Goal: Task Accomplishment & Management: Manage account settings

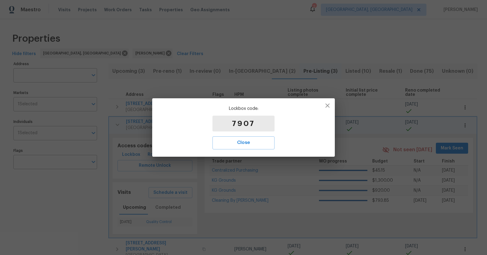
scroll to position [5, 0]
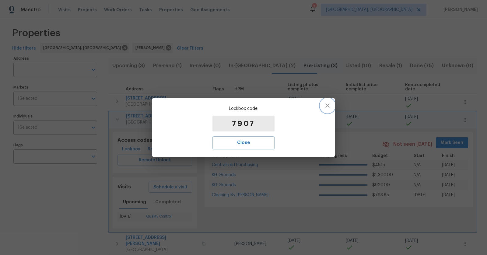
click at [328, 108] on icon "button" at bounding box center [327, 105] width 7 height 7
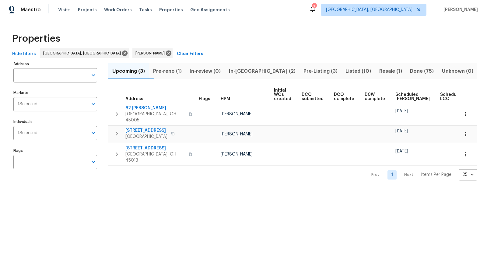
click at [182, 71] on span "Pre-reno (1)" at bounding box center [166, 71] width 29 height 9
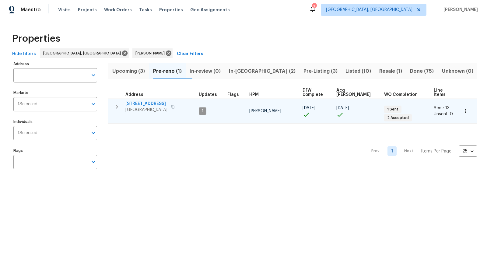
click at [149, 101] on span "[STREET_ADDRESS]" at bounding box center [146, 104] width 42 height 6
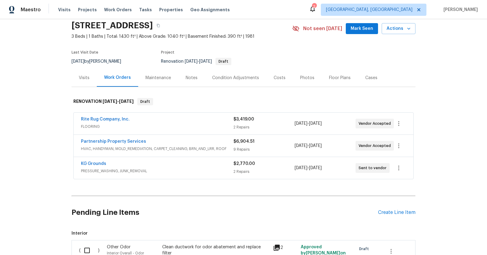
scroll to position [25, 0]
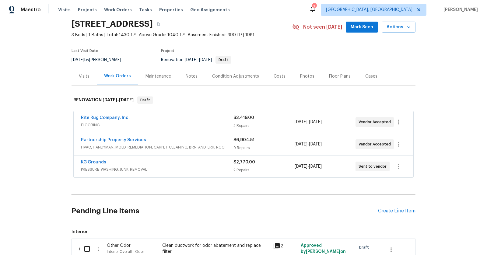
click at [137, 162] on div "KG Grounds" at bounding box center [157, 162] width 152 height 7
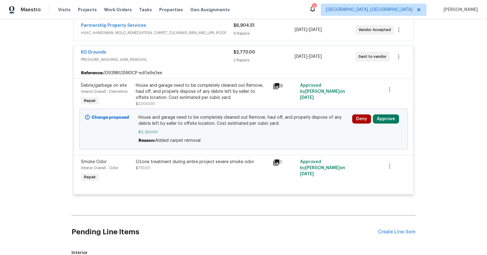
scroll to position [141, 0]
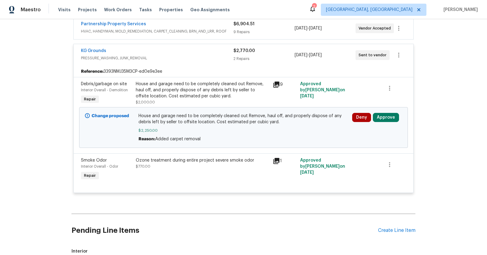
click at [138, 57] on span "PRESSURE_WASHING, JUNK_REMOVAL" at bounding box center [157, 58] width 152 height 6
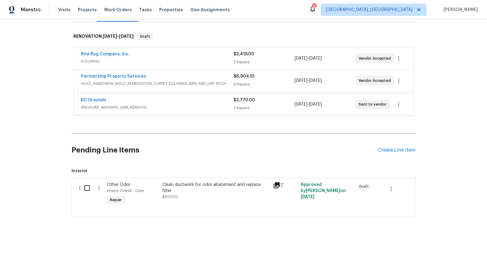
scroll to position [88, 0]
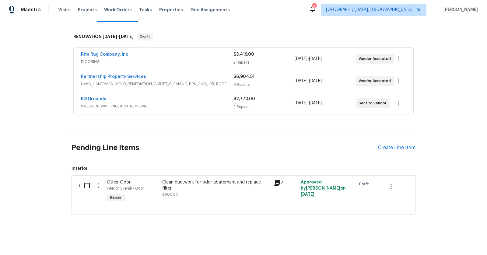
click at [138, 107] on span "PRESSURE_WASHING, JUNK_REMOVAL" at bounding box center [157, 106] width 152 height 6
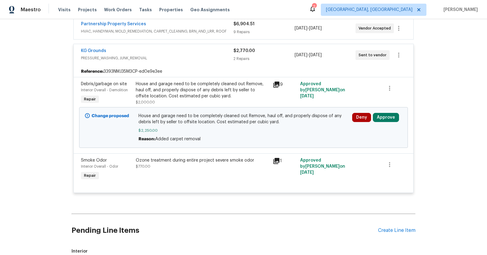
click at [213, 50] on div "KG Grounds" at bounding box center [157, 51] width 152 height 7
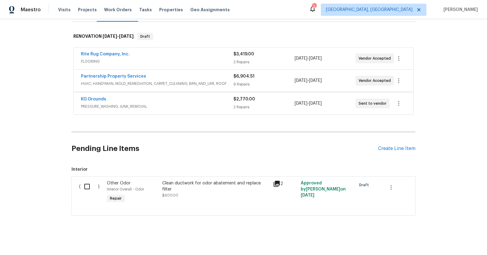
scroll to position [88, 0]
click at [101, 94] on div "KG Grounds PRESSURE_WASHING, JUNK_REMOVAL $2,770.00 2 Repairs [DATE] - [DATE] S…" at bounding box center [244, 103] width 340 height 22
click at [93, 97] on link "KG Grounds" at bounding box center [93, 99] width 25 height 4
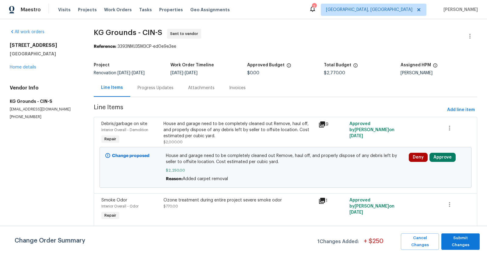
click at [274, 127] on div "House and garage need to be completely cleaned out Remove, haul off, and proper…" at bounding box center [238, 130] width 151 height 18
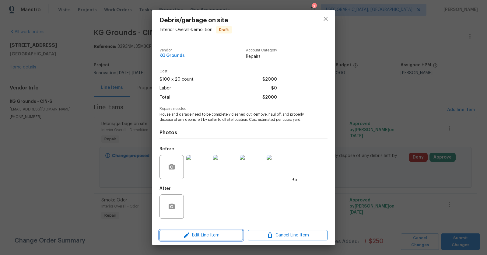
click at [217, 235] on span "Edit Line Item" at bounding box center [201, 236] width 80 height 8
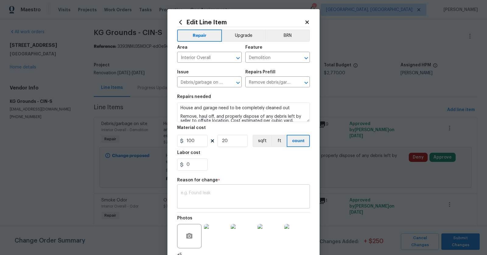
click at [213, 187] on div "x ​" at bounding box center [243, 197] width 133 height 23
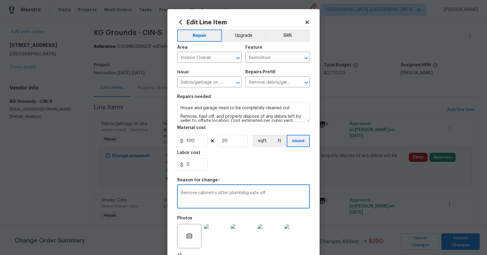
type textarea "Remove cabinetry after plumbibg safe off."
click at [191, 168] on input "0" at bounding box center [192, 165] width 30 height 12
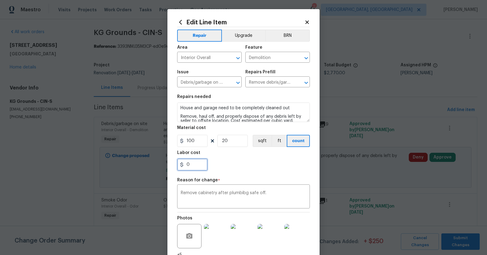
scroll to position [51, 0]
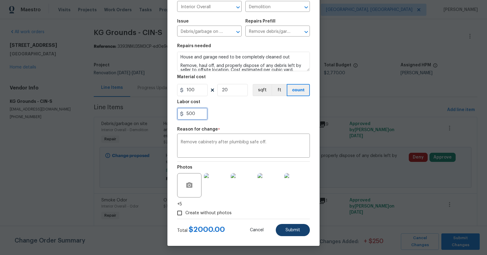
type input "500"
click at [295, 229] on span "Submit" at bounding box center [293, 230] width 15 height 5
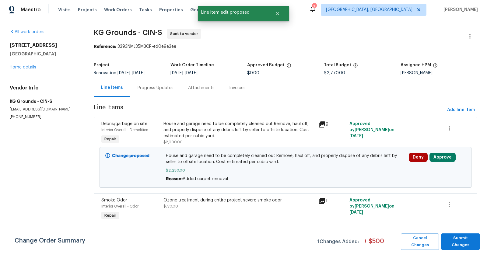
scroll to position [0, 0]
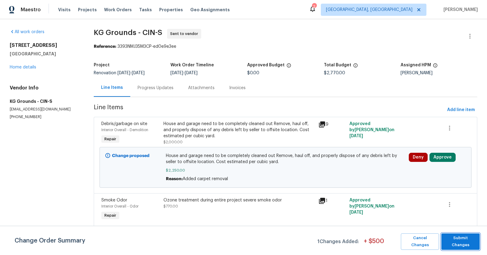
click at [479, 237] on button "Submit Changes" at bounding box center [460, 241] width 38 height 16
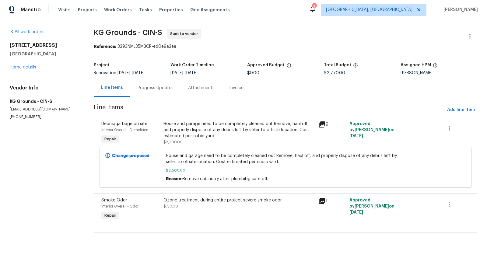
click at [248, 131] on div "House and garage need to be completely cleaned out Remove, haul off, and proper…" at bounding box center [238, 130] width 151 height 18
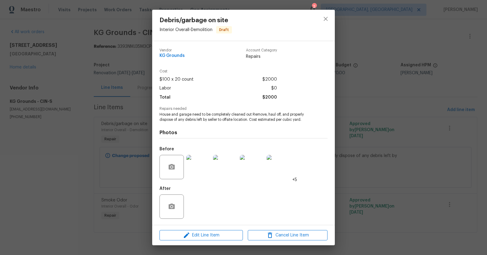
click at [341, 19] on div "Debris/garbage on site Interior Overall - Demolition Draft Vendor KG Grounds Ac…" at bounding box center [243, 127] width 487 height 255
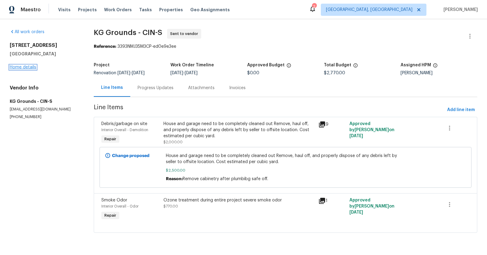
click at [27, 67] on link "Home details" at bounding box center [23, 67] width 26 height 4
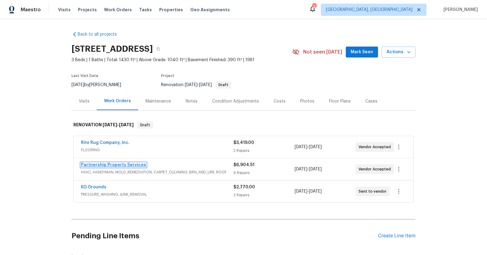
click at [98, 166] on link "Partnership Property Services" at bounding box center [113, 165] width 65 height 4
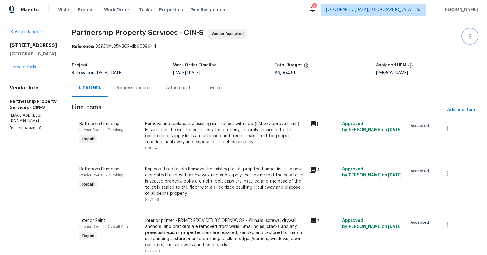
click at [469, 34] on icon "button" at bounding box center [469, 36] width 7 height 7
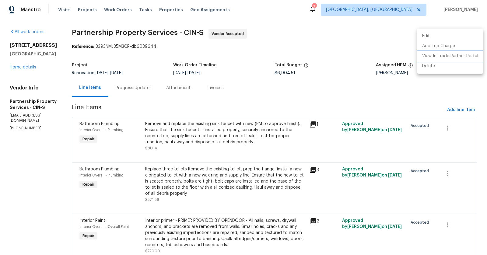
click at [445, 51] on li "View In Trade Partner Portal" at bounding box center [450, 56] width 66 height 10
click at [344, 54] on div at bounding box center [243, 127] width 487 height 255
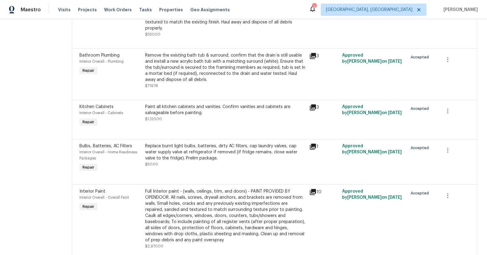
scroll to position [312, 0]
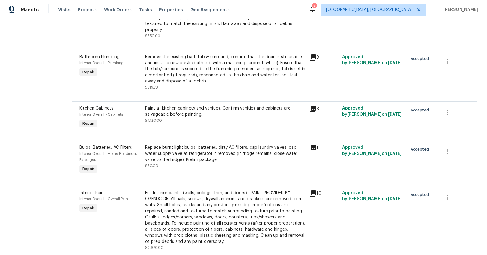
click at [235, 106] on div "Paint all kitchen cabinets and vanities. Confirm vanities and cabinets are salv…" at bounding box center [225, 111] width 160 height 12
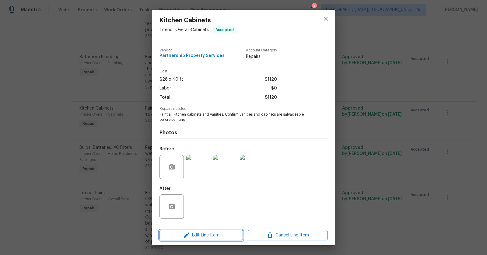
click at [199, 237] on span "Edit Line Item" at bounding box center [201, 236] width 80 height 8
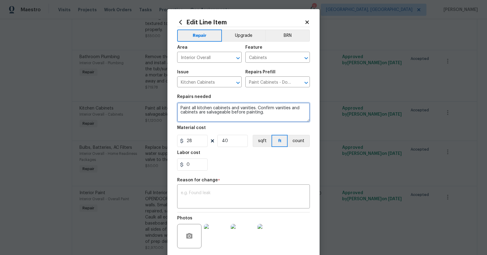
click at [246, 111] on textarea "Paint all kitchen cabinets and vanities. Confirm vanities and cabinets are salv…" at bounding box center [243, 112] width 133 height 19
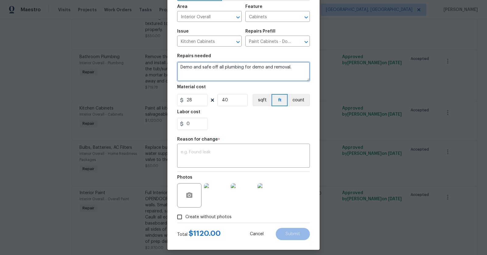
scroll to position [45, 0]
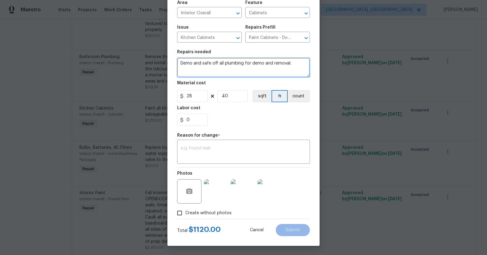
type textarea "Demo and safe off all plumbing for demo and removal."
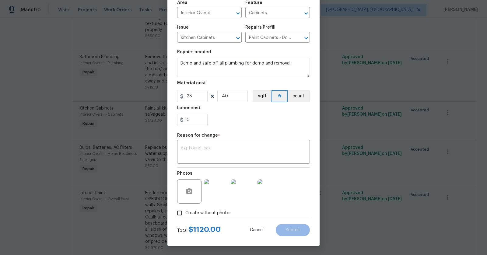
click at [226, 135] on div "Reason for change *" at bounding box center [243, 137] width 133 height 8
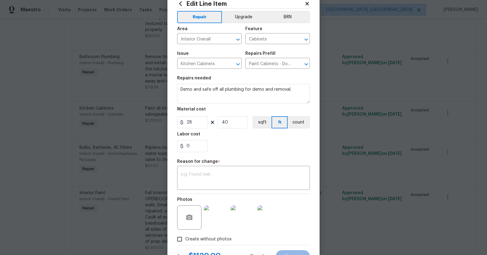
scroll to position [18, 0]
click at [287, 87] on textarea "Demo and safe off all plumbing for demo and removal." at bounding box center [243, 93] width 133 height 19
click at [298, 63] on icon "Clear" at bounding box center [298, 64] width 6 height 6
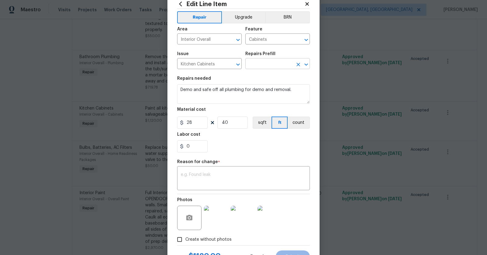
scroll to position [0, 0]
click at [305, 62] on icon "Open" at bounding box center [306, 64] width 7 height 7
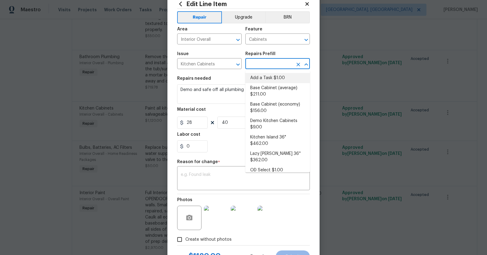
click at [282, 79] on li "Add a Task $1.00" at bounding box center [277, 78] width 65 height 10
type input "Add a Task $1.00"
type textarea "HPM to detail"
type input "1"
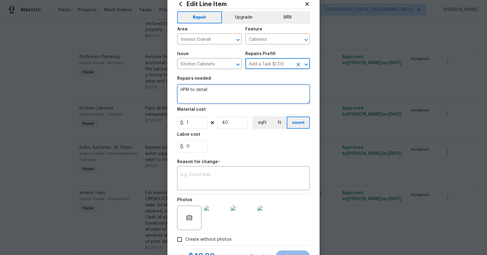
click at [244, 95] on textarea "HPM to detail" at bounding box center [243, 93] width 133 height 19
paste textarea "Demo and safe off all plumbing for demo and removal."
type textarea "Demo and safe off all plumbing for demo and removal."
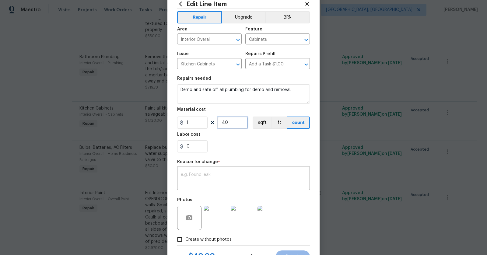
click at [233, 127] on input "40" at bounding box center [232, 123] width 30 height 12
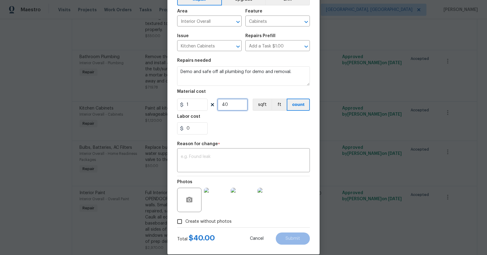
scroll to position [35, 0]
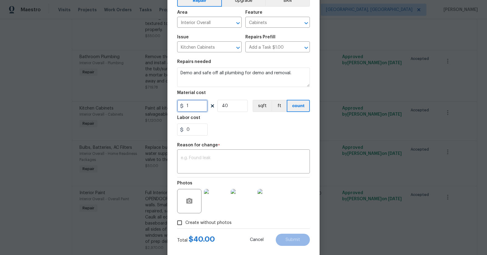
click at [198, 105] on input "1" at bounding box center [192, 106] width 30 height 12
type input "900"
click at [235, 114] on section "Repairs needed Demo and safe off all plumbing for demo and removal. Material co…" at bounding box center [243, 97] width 133 height 83
click at [234, 102] on input "40" at bounding box center [232, 106] width 30 height 12
type input "1"
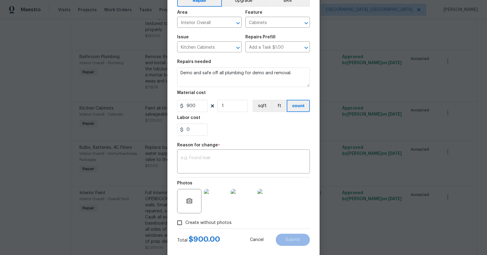
click at [262, 117] on div "Labor cost" at bounding box center [243, 120] width 133 height 8
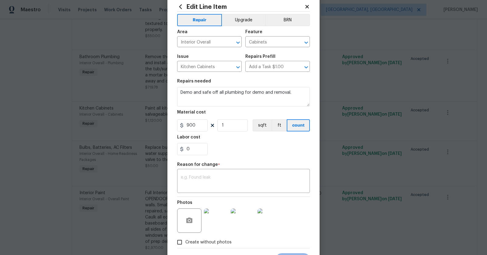
scroll to position [12, 0]
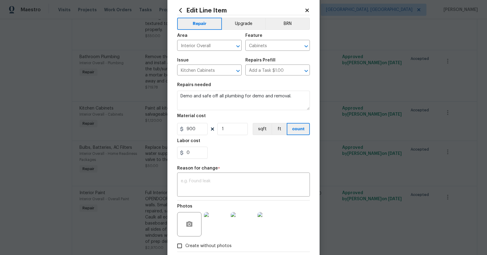
click at [272, 195] on div "x ​" at bounding box center [243, 185] width 133 height 23
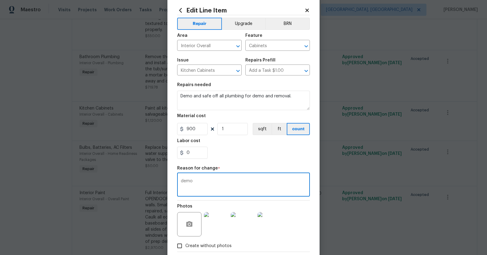
type textarea "demo"
click at [315, 209] on div "Edit Line Item Repair Upgrade BRN Area Interior Overall ​ Feature Cabinets ​ Is…" at bounding box center [243, 138] width 152 height 282
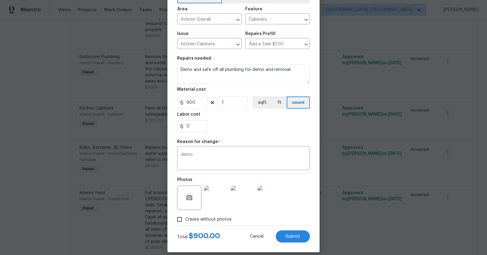
scroll to position [45, 0]
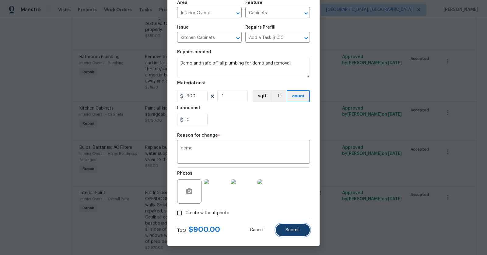
click at [296, 226] on button "Submit" at bounding box center [293, 230] width 34 height 12
type input "Paint Cabinets - Doors and Faces LABOR ONLY $28.00"
type textarea "Paint all kitchen cabinets and vanities. Confirm vanities and cabinets are salv…"
type input "28"
type input "40"
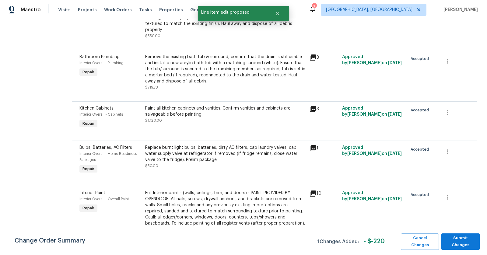
scroll to position [0, 0]
click at [471, 243] on span "Submit Changes" at bounding box center [460, 242] width 32 height 14
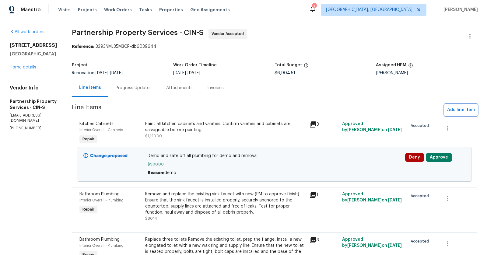
click at [461, 108] on span "Add line item" at bounding box center [461, 110] width 28 height 8
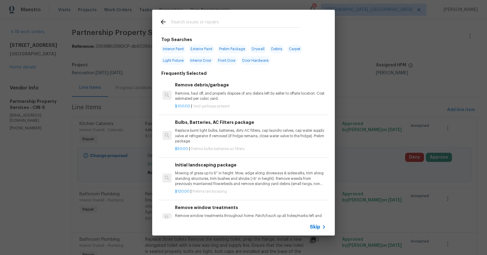
click at [296, 20] on input "text" at bounding box center [235, 22] width 129 height 9
